Goal: Task Accomplishment & Management: Use online tool/utility

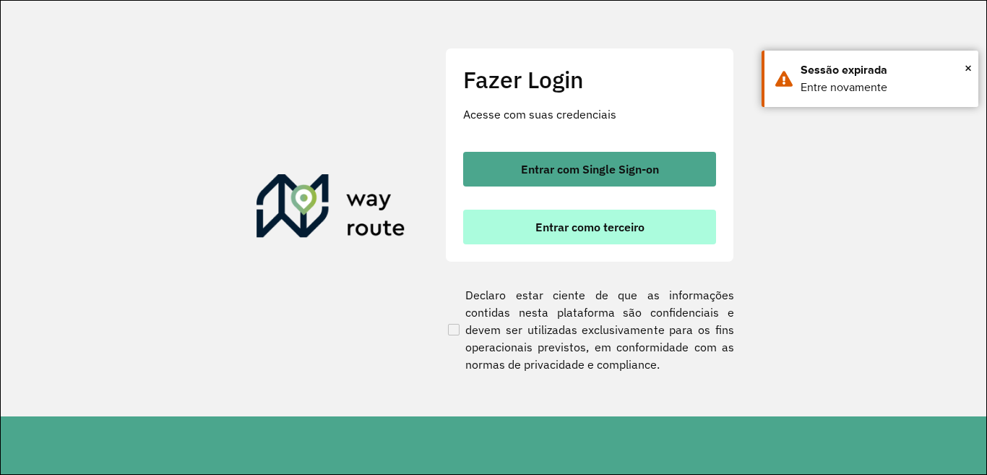
click at [555, 236] on button "Entrar como terceiro" at bounding box center [589, 226] width 253 height 35
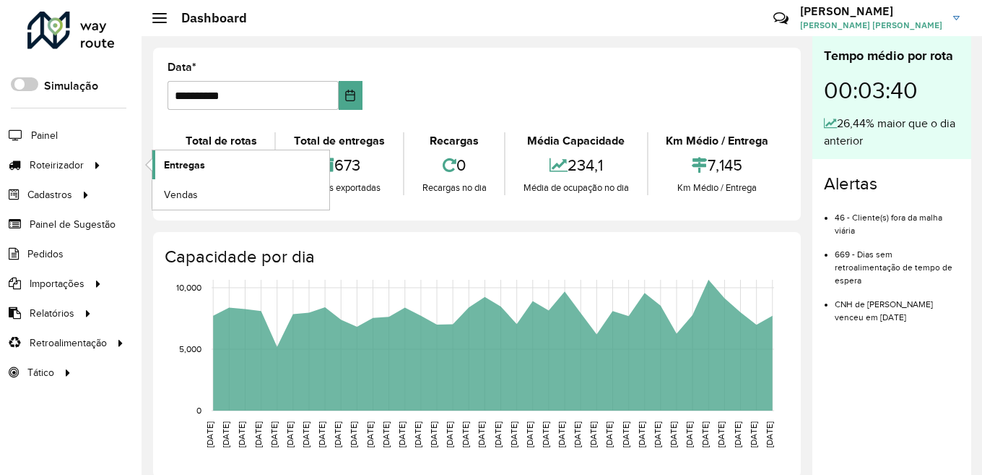
click at [186, 165] on span "Entregas" at bounding box center [184, 164] width 41 height 15
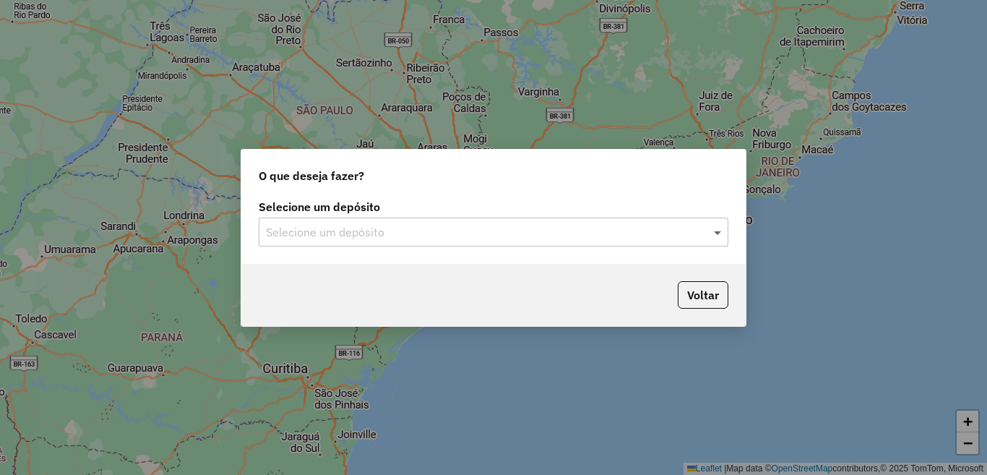
click at [719, 232] on span at bounding box center [719, 231] width 18 height 17
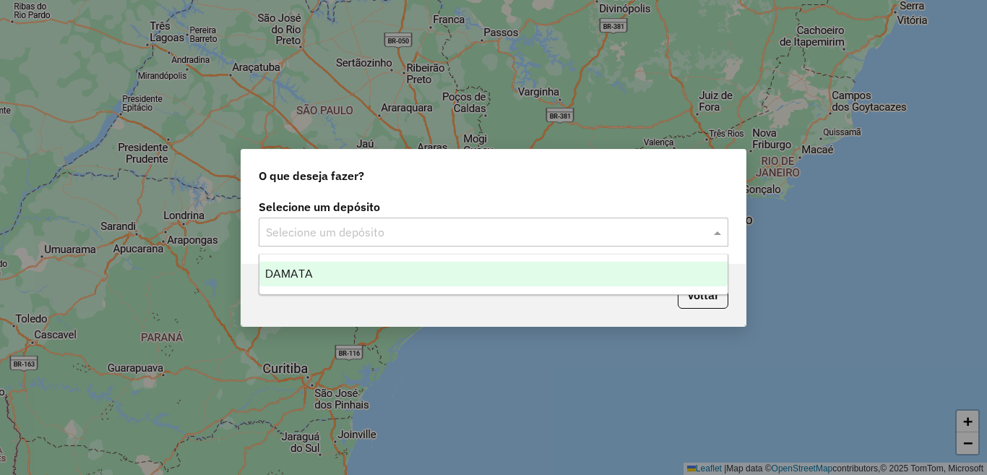
click at [371, 278] on div "DAMATA" at bounding box center [493, 273] width 468 height 25
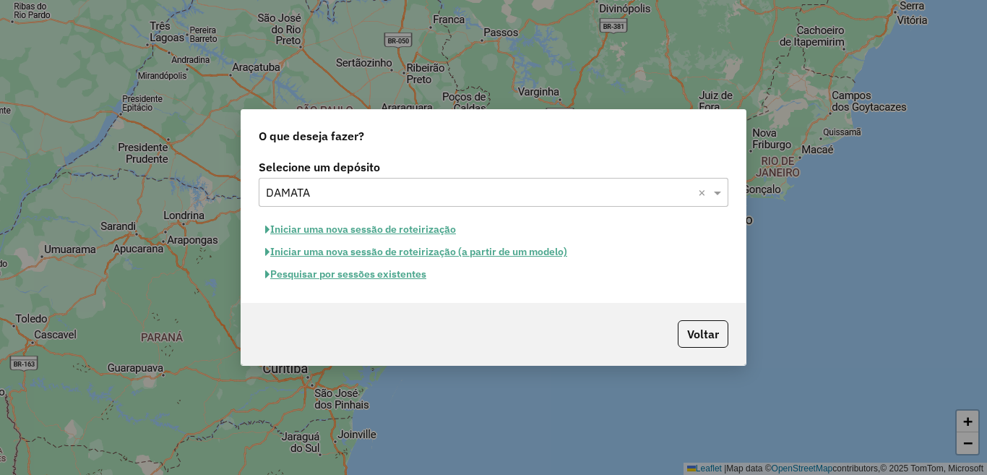
click at [368, 271] on button "Pesquisar por sessões existentes" at bounding box center [346, 274] width 174 height 22
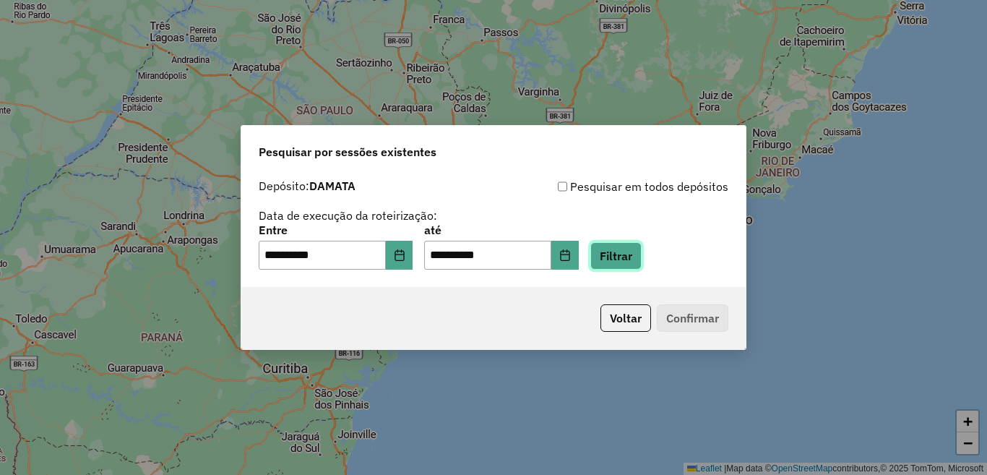
click at [641, 263] on button "Filtrar" at bounding box center [615, 255] width 51 height 27
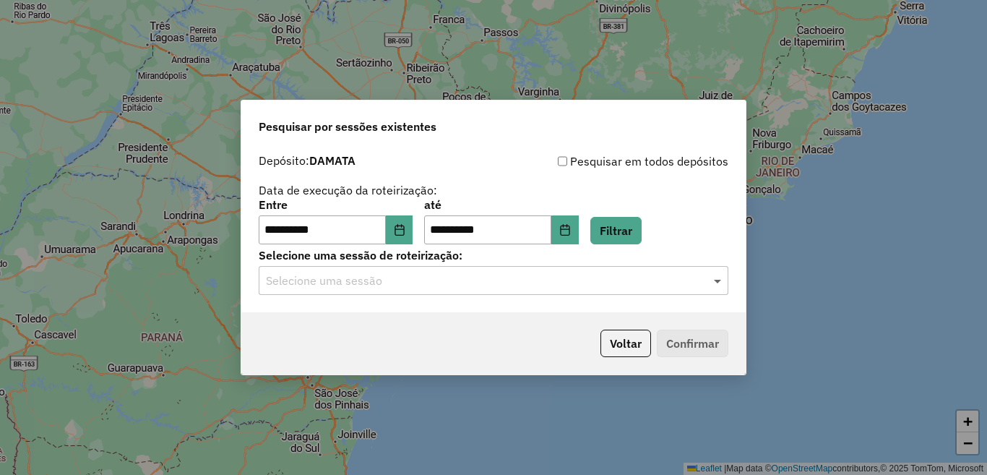
click at [719, 282] on span at bounding box center [719, 280] width 18 height 17
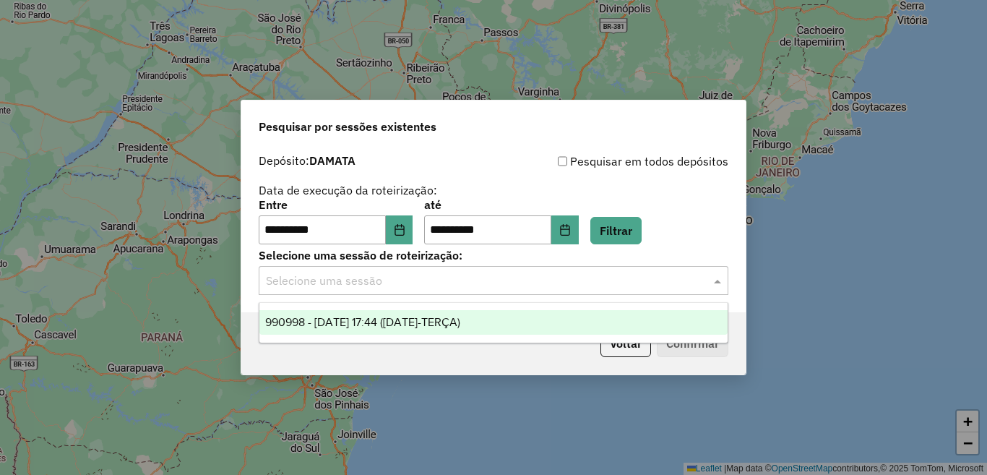
click at [550, 319] on div "990998 - [DATE] 17:44 ([DATE]-TERÇA)" at bounding box center [493, 322] width 468 height 25
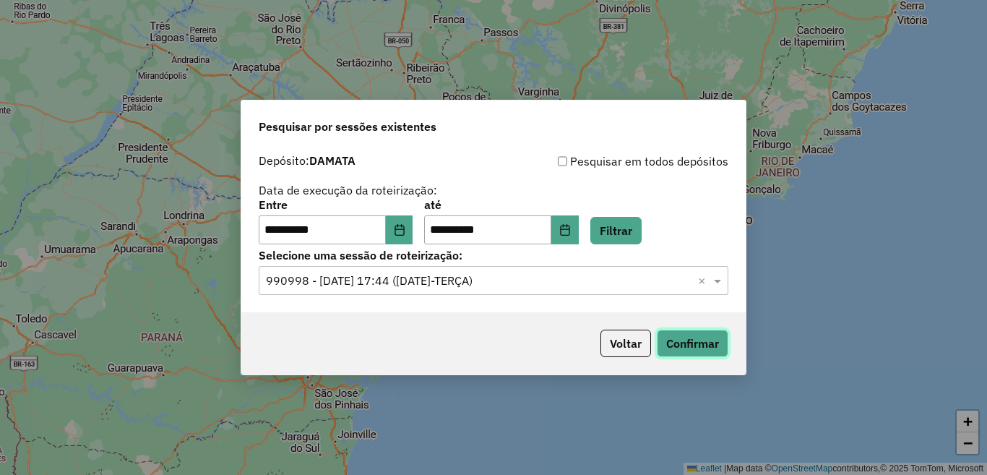
click at [700, 344] on button "Confirmar" at bounding box center [693, 342] width 72 height 27
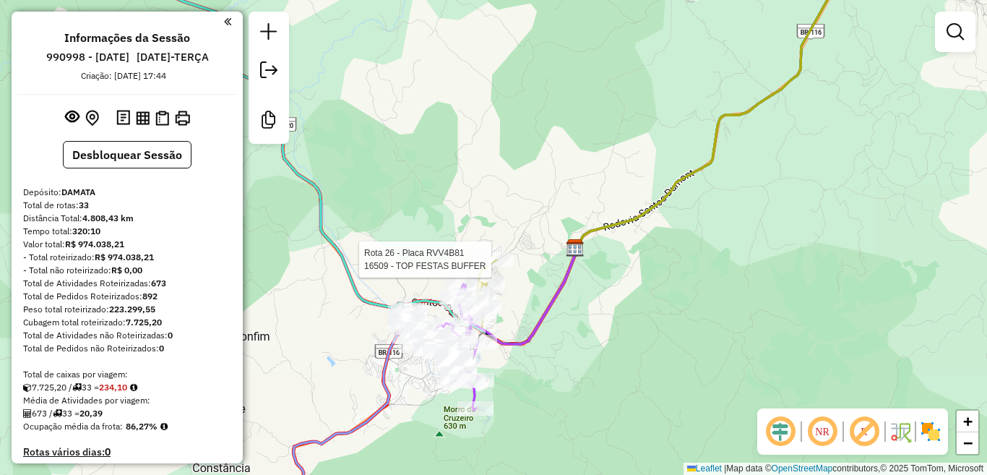
select select "**********"
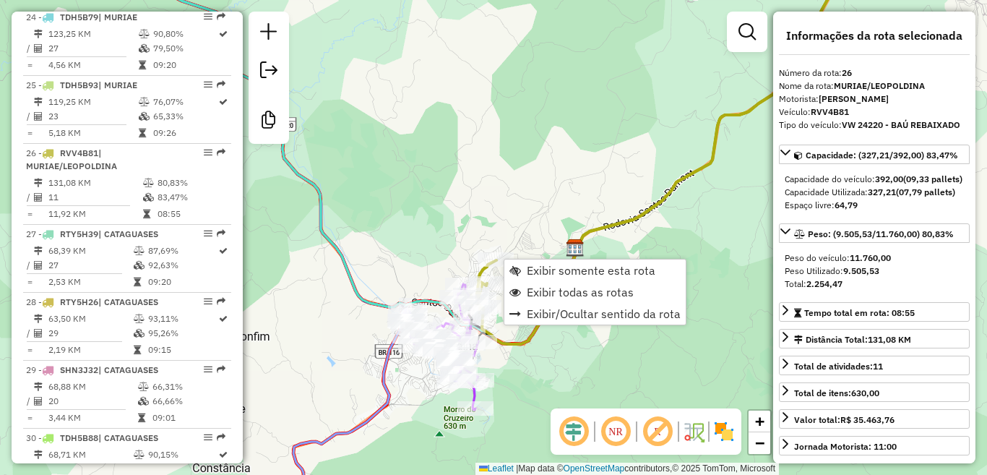
scroll to position [2384, 0]
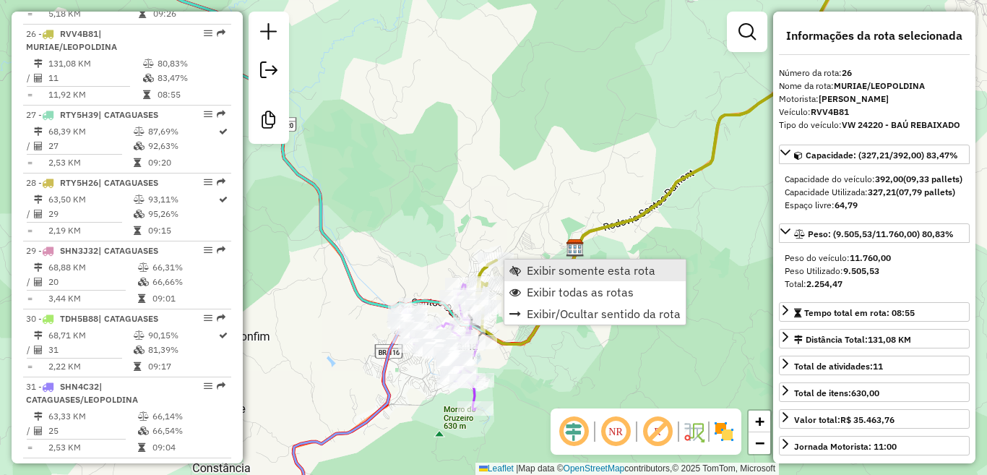
click at [532, 268] on span "Exibir somente esta rota" at bounding box center [591, 270] width 129 height 12
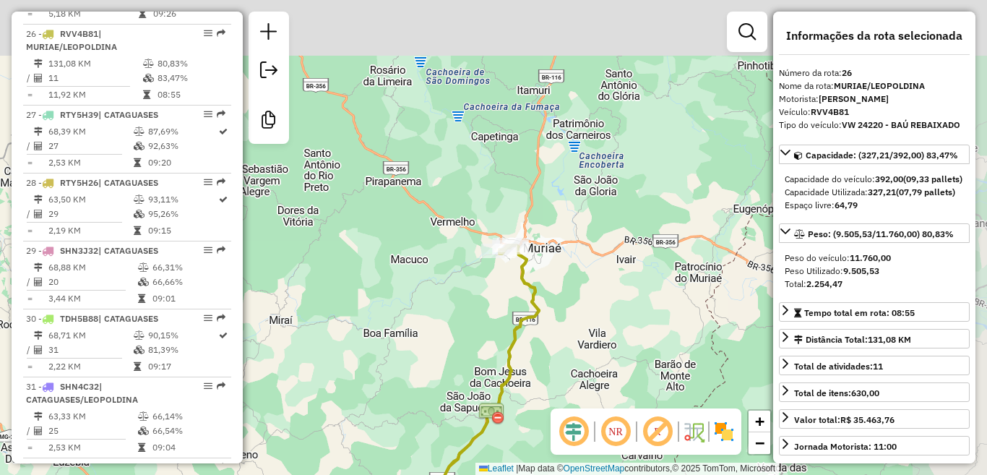
drag, startPoint x: 614, startPoint y: 126, endPoint x: 494, endPoint y: 313, distance: 222.2
click at [518, 360] on icon at bounding box center [397, 470] width 282 height 451
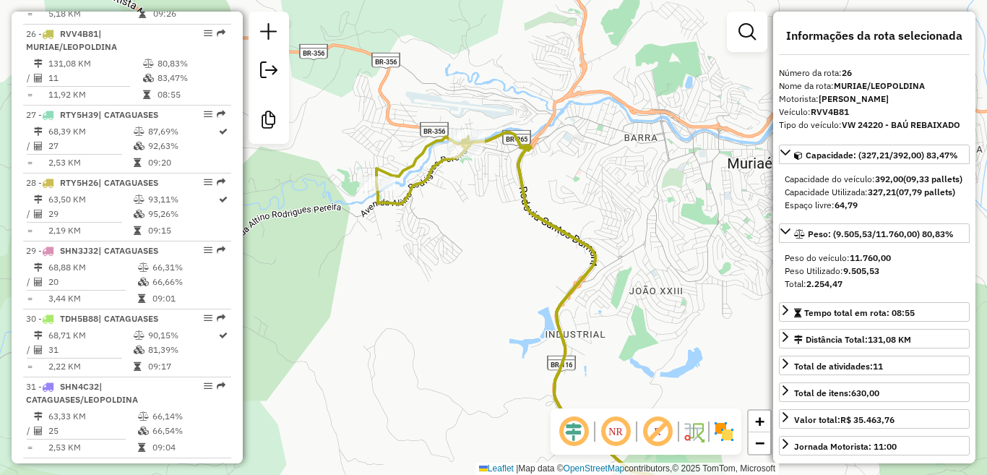
drag, startPoint x: 486, startPoint y: 178, endPoint x: 494, endPoint y: 292, distance: 114.4
click at [498, 299] on div "Janela de atendimento Grade de atendimento Capacidade Transportadoras Veículos …" at bounding box center [493, 237] width 987 height 475
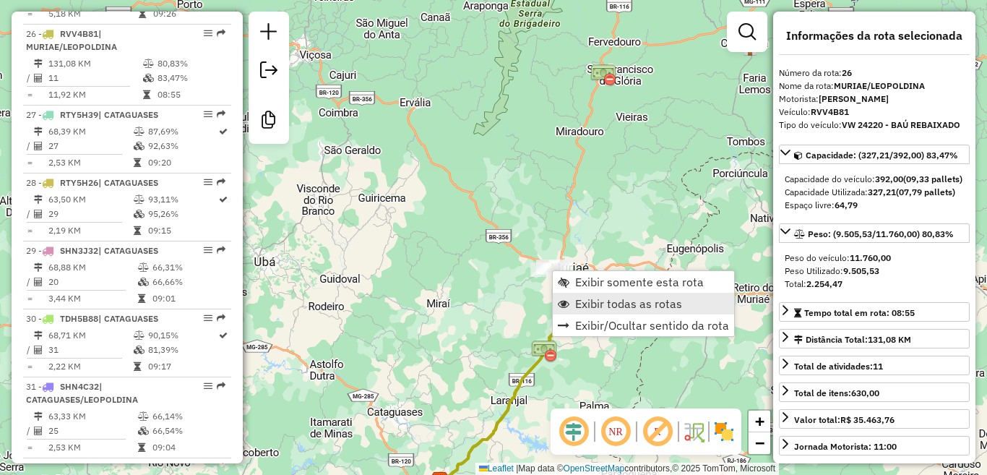
click at [582, 305] on span "Exibir todas as rotas" at bounding box center [628, 304] width 107 height 12
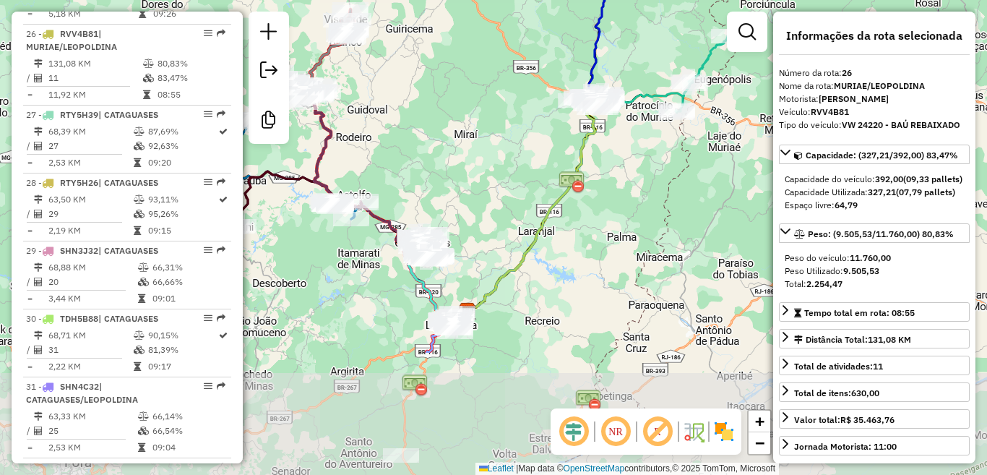
drag, startPoint x: 474, startPoint y: 337, endPoint x: 500, endPoint y: 172, distance: 166.7
click at [509, 147] on div "Janela de atendimento Grade de atendimento Capacidade Transportadoras Veículos …" at bounding box center [493, 237] width 987 height 475
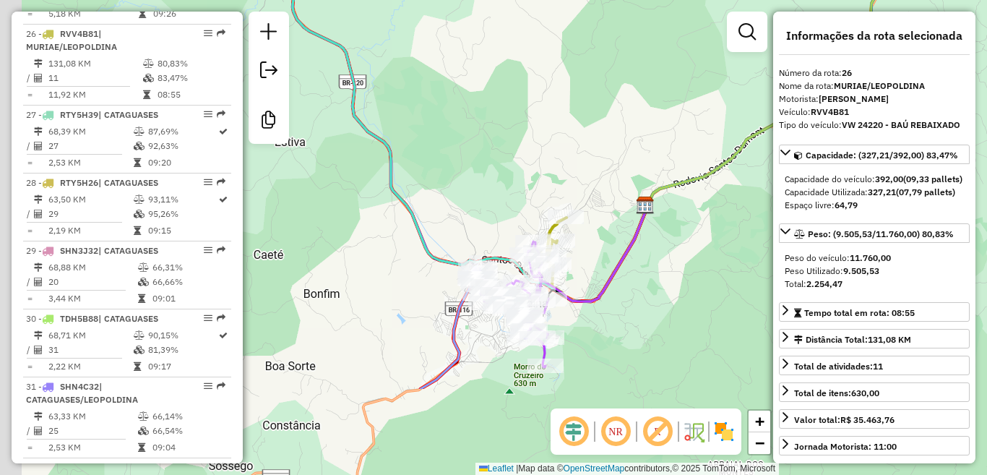
drag, startPoint x: 415, startPoint y: 335, endPoint x: 480, endPoint y: 209, distance: 142.1
click at [483, 191] on div "Janela de atendimento Grade de atendimento Capacidade Transportadoras Veículos …" at bounding box center [493, 237] width 987 height 475
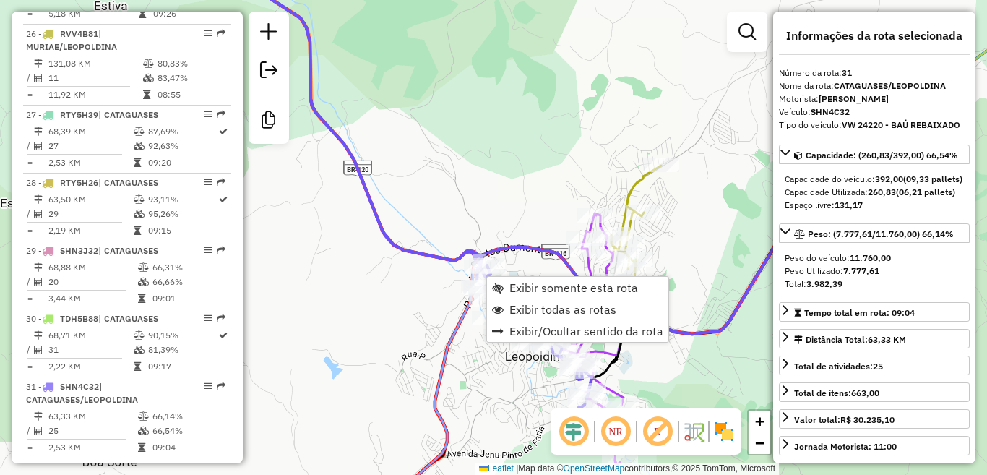
scroll to position [2526, 0]
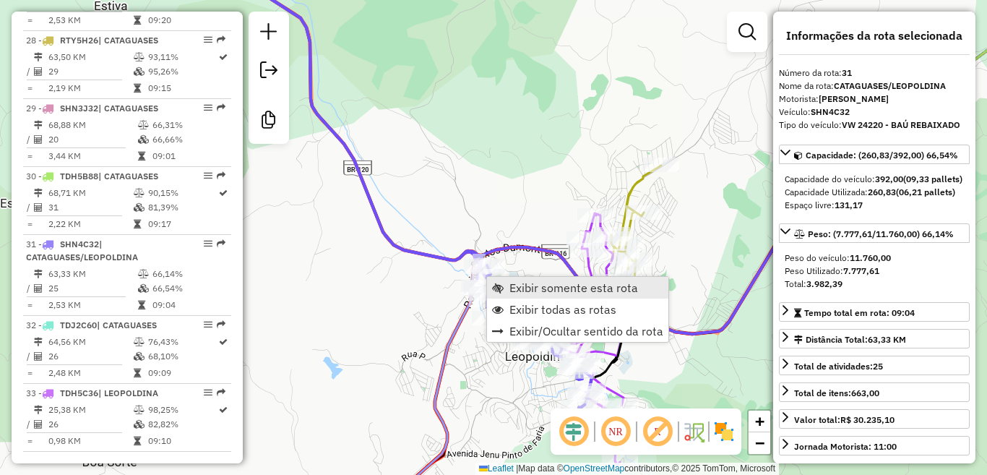
click at [536, 288] on span "Exibir somente esta rota" at bounding box center [573, 288] width 129 height 12
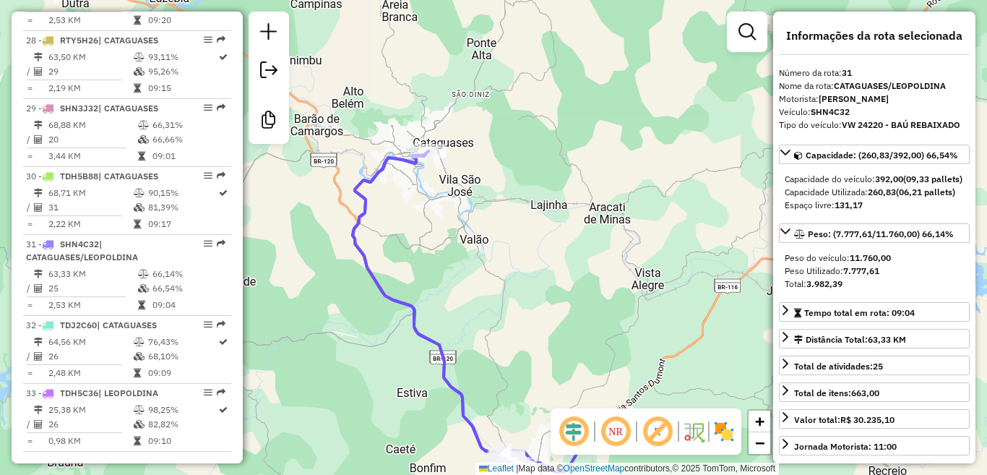
drag, startPoint x: 413, startPoint y: 132, endPoint x: 378, endPoint y: 361, distance: 231.7
click at [378, 361] on div "Janela de atendimento Grade de atendimento Capacidade Transportadoras Veículos …" at bounding box center [493, 237] width 987 height 475
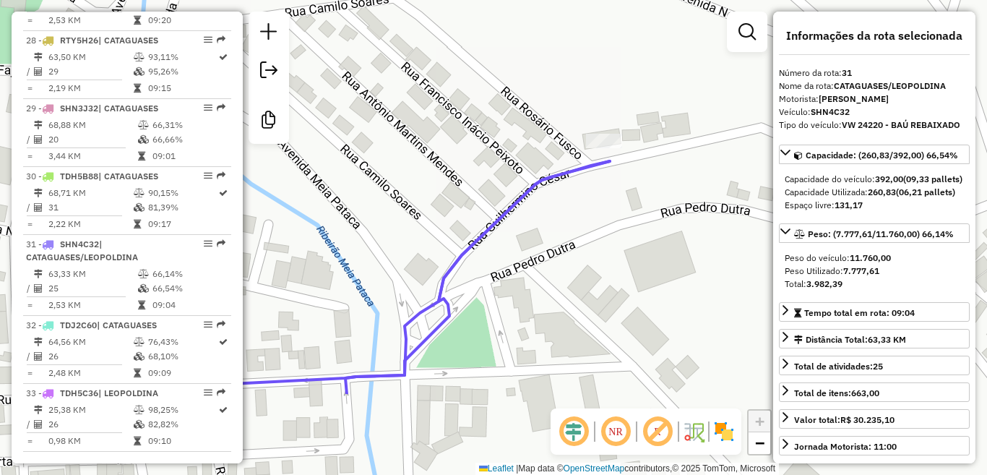
drag, startPoint x: 336, startPoint y: 307, endPoint x: 626, endPoint y: 179, distance: 317.3
click at [626, 179] on div "Janela de atendimento Grade de atendimento Capacidade Transportadoras Veículos …" at bounding box center [493, 237] width 987 height 475
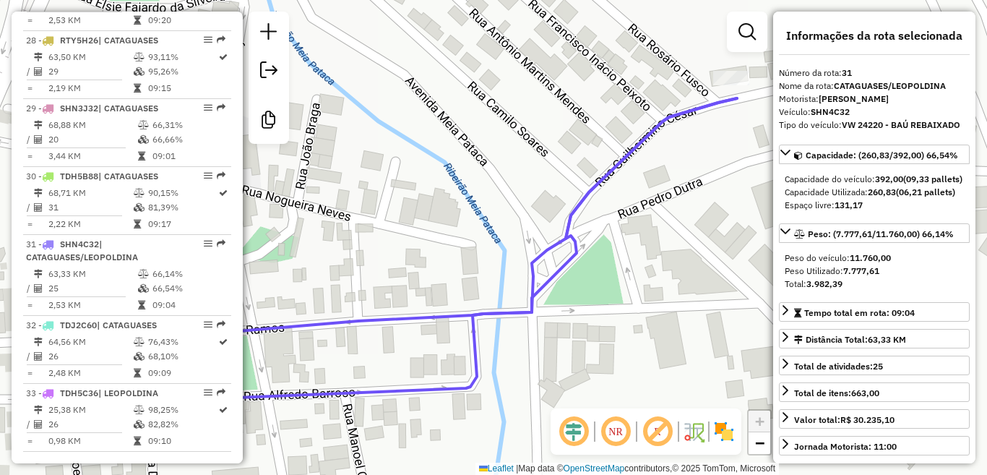
drag, startPoint x: 462, startPoint y: 290, endPoint x: 523, endPoint y: 306, distance: 63.4
click at [523, 306] on div "Janela de atendimento Grade de atendimento Capacidade Transportadoras Veículos …" at bounding box center [493, 237] width 987 height 475
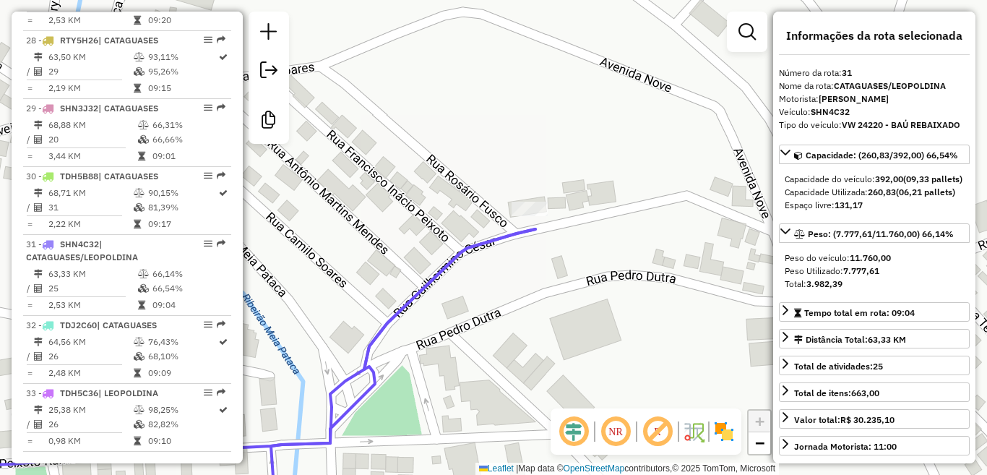
drag, startPoint x: 662, startPoint y: 184, endPoint x: 532, endPoint y: 228, distance: 137.3
click at [532, 229] on icon at bounding box center [153, 352] width 764 height 246
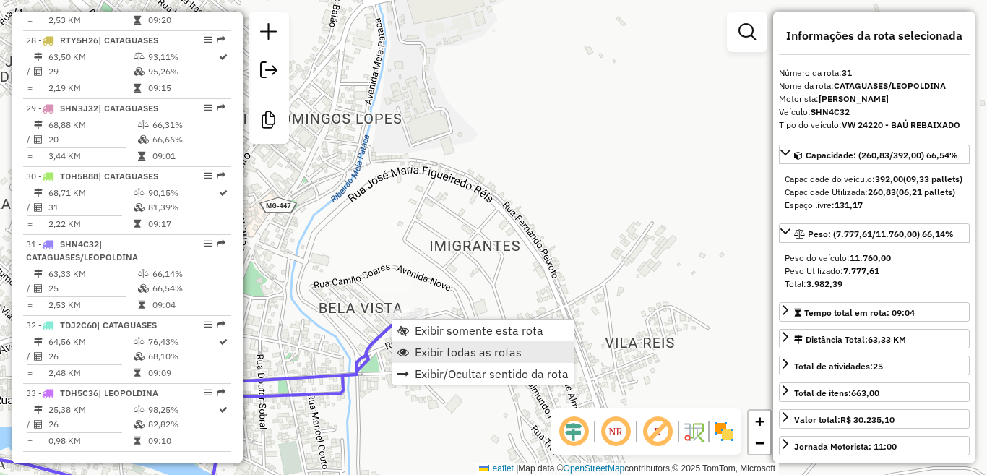
click at [444, 350] on span "Exibir todas as rotas" at bounding box center [468, 352] width 107 height 12
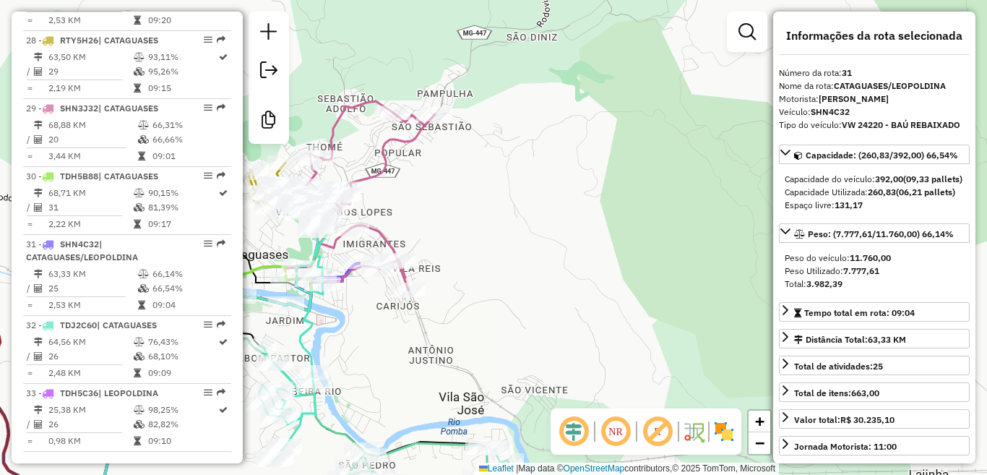
click at [513, 229] on div "Janela de atendimento Grade de atendimento Capacidade Transportadoras Veículos …" at bounding box center [493, 237] width 987 height 475
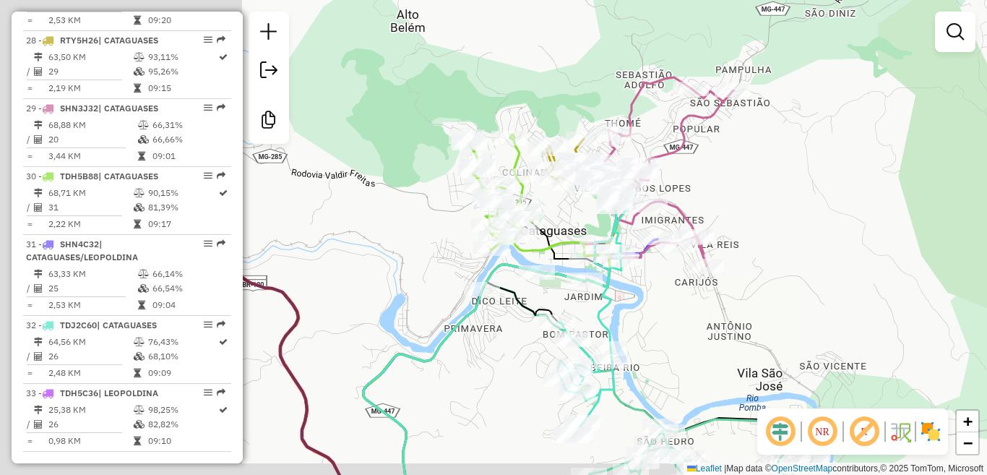
drag, startPoint x: 497, startPoint y: 226, endPoint x: 787, endPoint y: 183, distance: 292.9
click at [794, 184] on div "Janela de atendimento Grade de atendimento Capacidade Transportadoras Veículos …" at bounding box center [493, 237] width 987 height 475
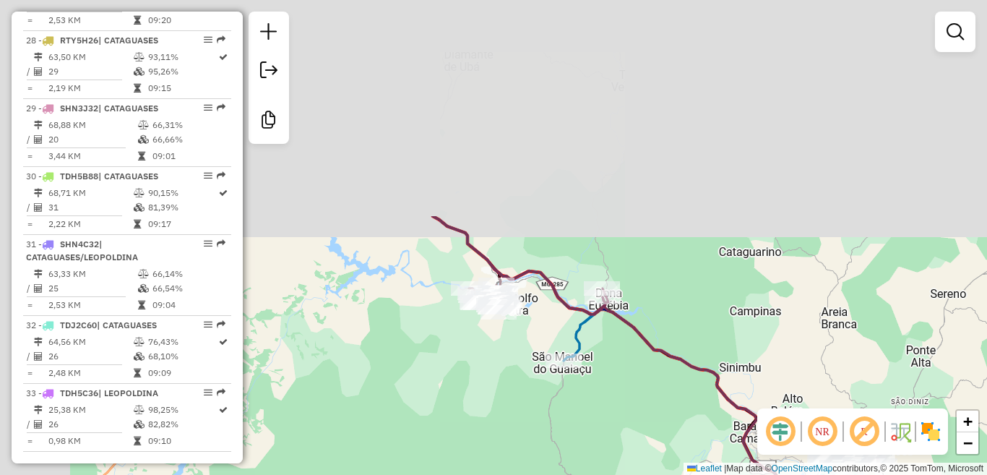
drag, startPoint x: 548, startPoint y: 180, endPoint x: 695, endPoint y: 453, distance: 310.3
click at [695, 453] on div "Janela de atendimento Grade de atendimento Capacidade Transportadoras Veículos …" at bounding box center [493, 237] width 987 height 475
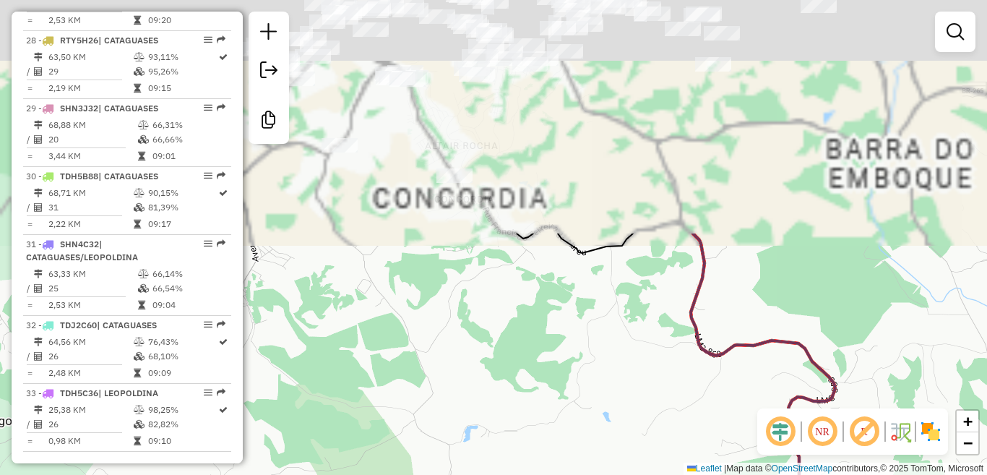
drag, startPoint x: 535, startPoint y: 186, endPoint x: 531, endPoint y: 467, distance: 281.7
click at [529, 469] on div "Janela de atendimento Grade de atendimento Capacidade Transportadoras Veículos …" at bounding box center [493, 237] width 987 height 475
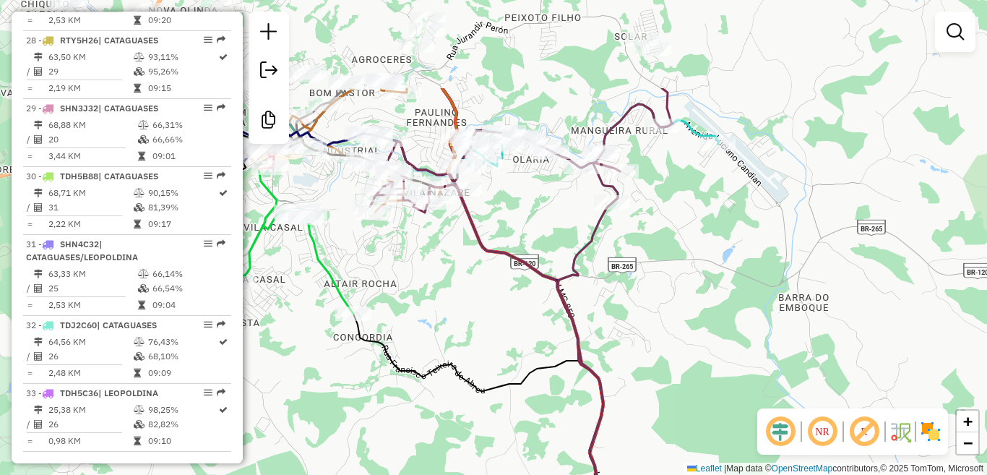
drag, startPoint x: 586, startPoint y: 218, endPoint x: 484, endPoint y: 354, distance: 169.8
click at [484, 354] on div "Janela de atendimento Grade de atendimento Capacidade Transportadoras Veículos …" at bounding box center [493, 237] width 987 height 475
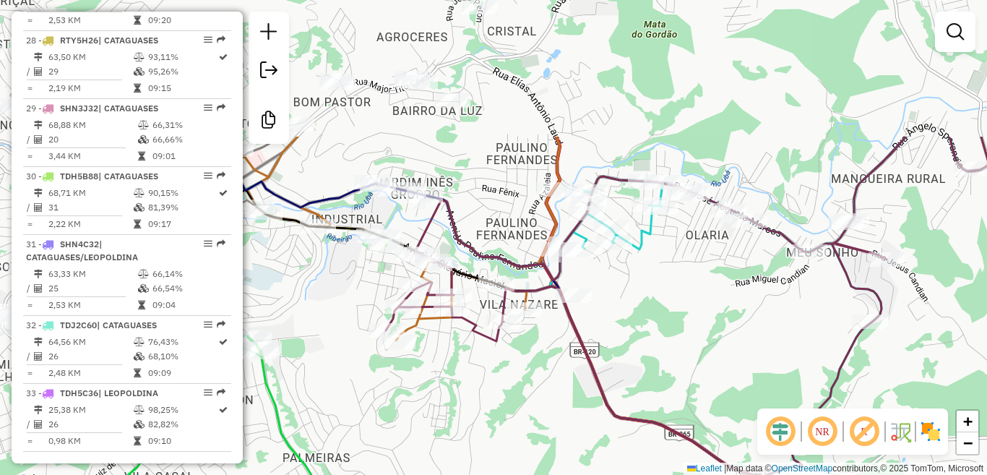
drag, startPoint x: 424, startPoint y: 170, endPoint x: 545, endPoint y: 336, distance: 204.7
click at [545, 336] on div "Janela de atendimento Grade de atendimento Capacidade Transportadoras Veículos …" at bounding box center [493, 237] width 987 height 475
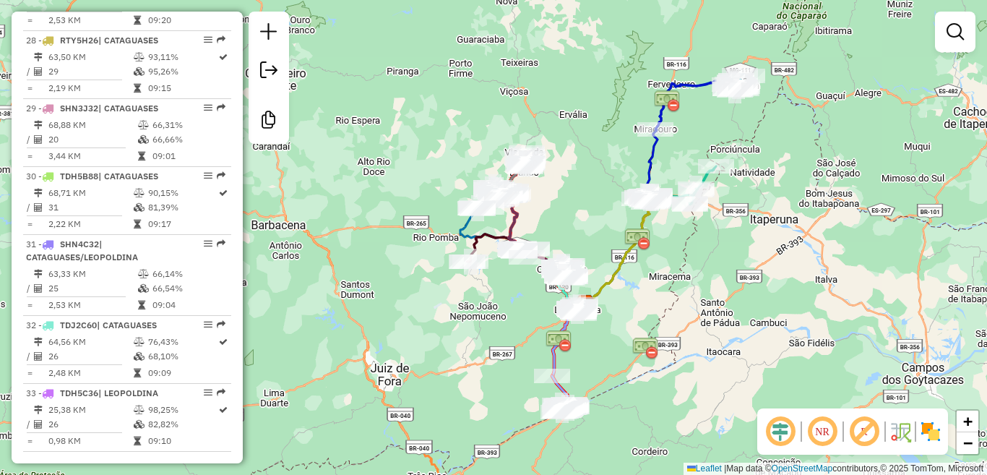
drag, startPoint x: 754, startPoint y: 140, endPoint x: 697, endPoint y: 128, distance: 58.4
click at [697, 128] on div "Janela de atendimento Grade de atendimento Capacidade Transportadoras Veículos …" at bounding box center [493, 237] width 987 height 475
